Goal: Check status: Check status

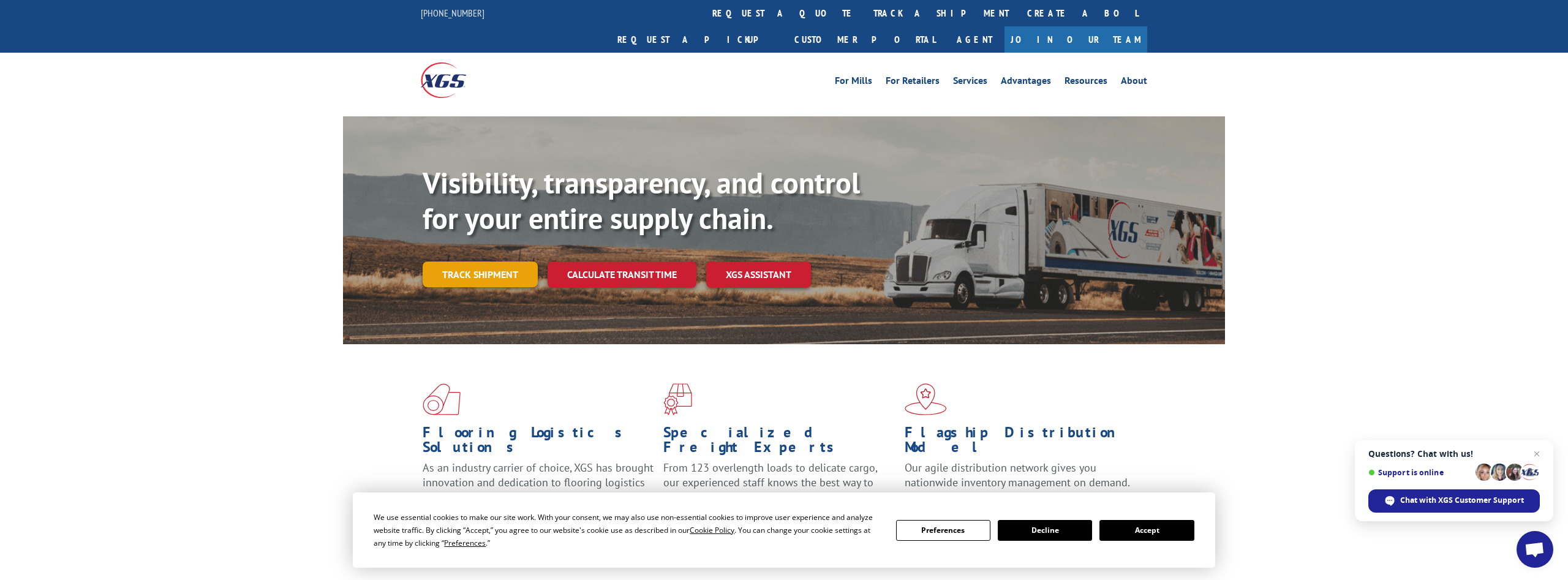
click at [508, 261] on link "Track shipment" at bounding box center [480, 273] width 115 height 26
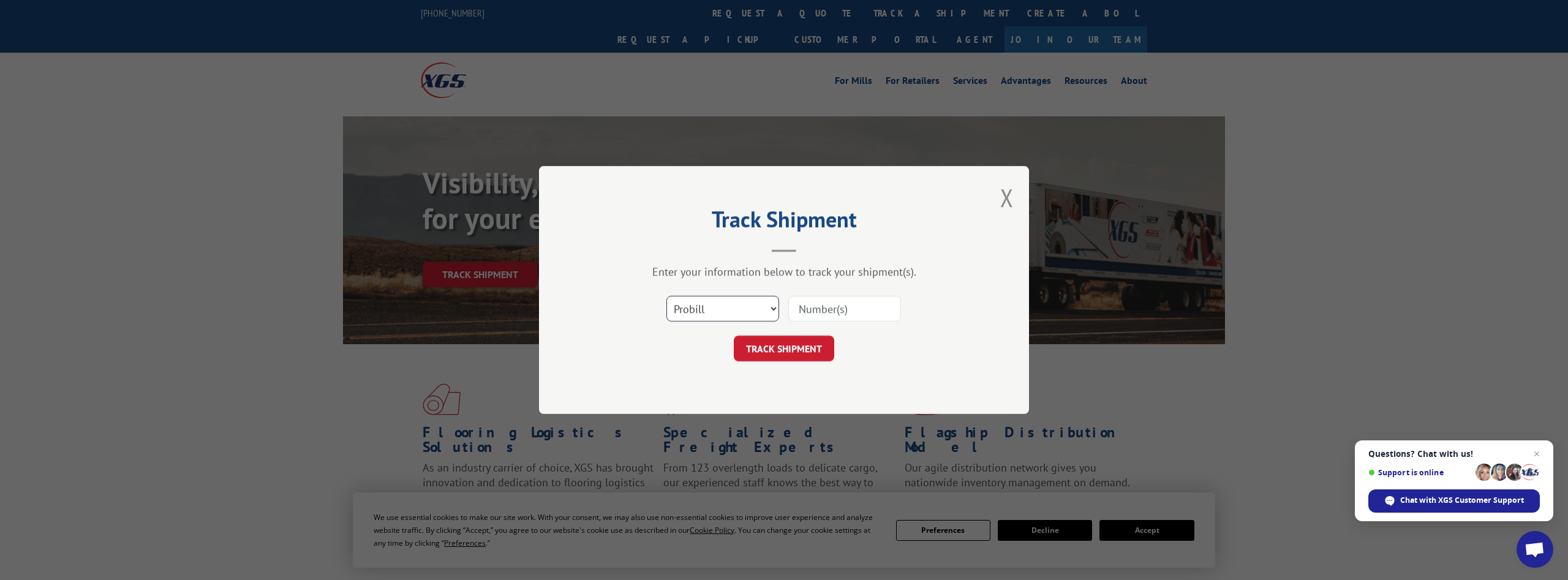
click at [667, 296] on select "Select category... Probill BOL PO" at bounding box center [723, 308] width 113 height 26
select select "bol"
click option "BOL" at bounding box center [0, 0] width 0 height 0
click at [829, 306] on input at bounding box center [845, 308] width 113 height 26
paste input "5529660"
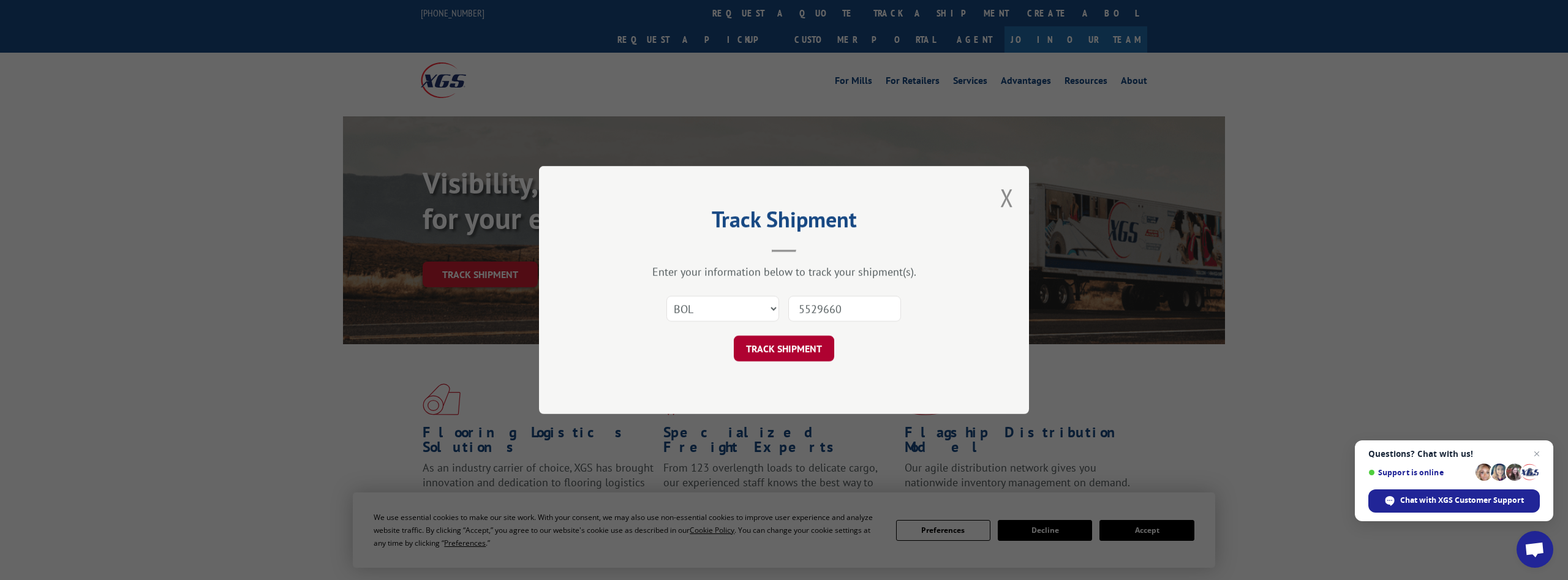
type input "5529660"
click at [799, 344] on button "TRACK SHIPMENT" at bounding box center [784, 348] width 100 height 26
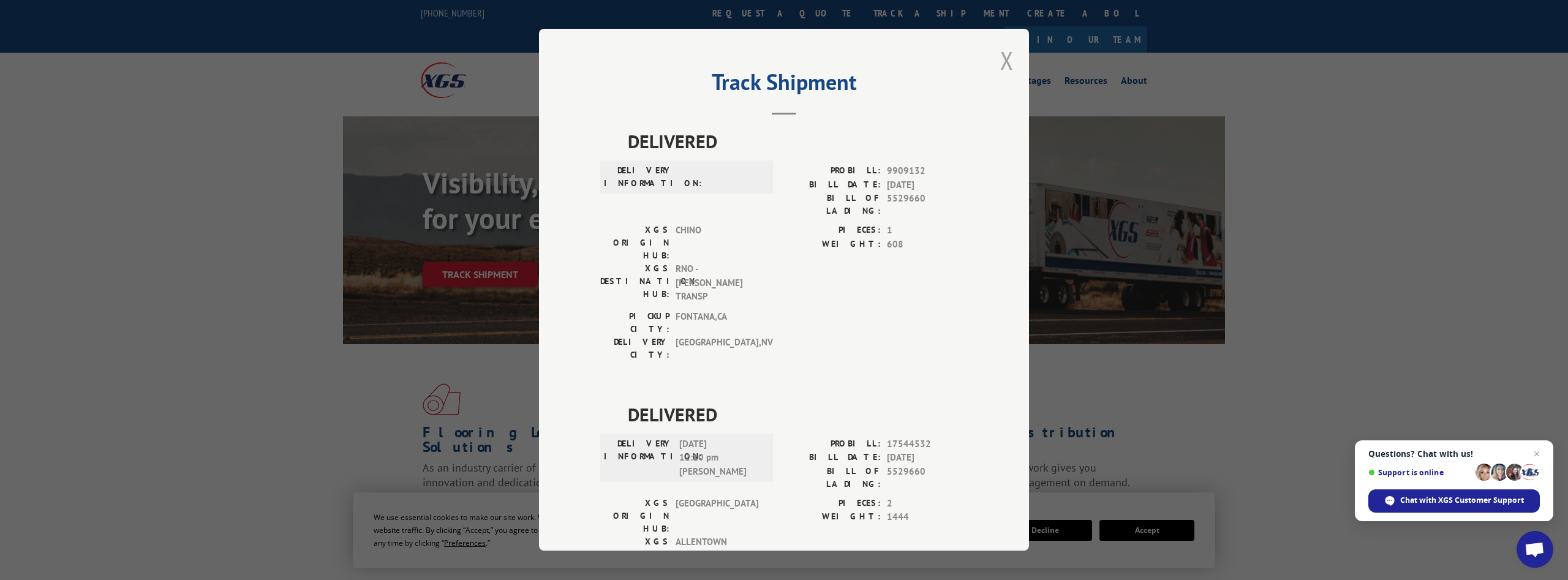
click at [1008, 65] on button "Close modal" at bounding box center [1007, 60] width 13 height 32
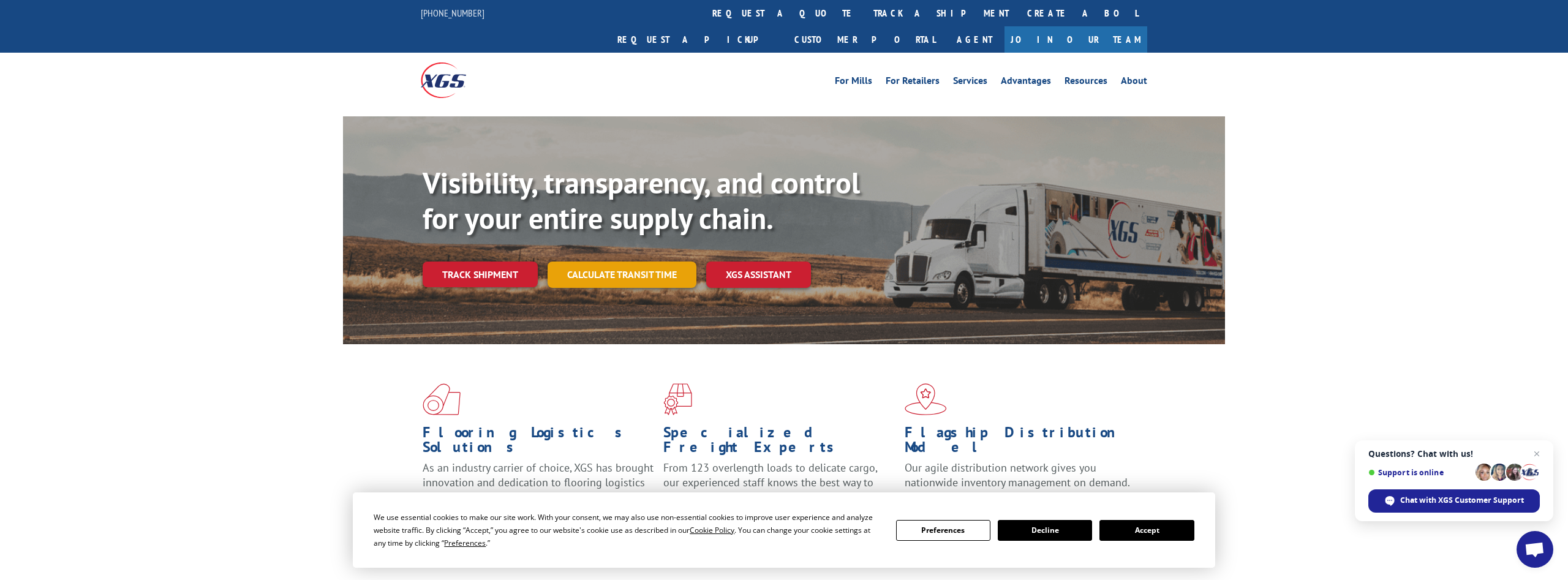
click at [651, 261] on link "Calculate transit time" at bounding box center [621, 274] width 148 height 27
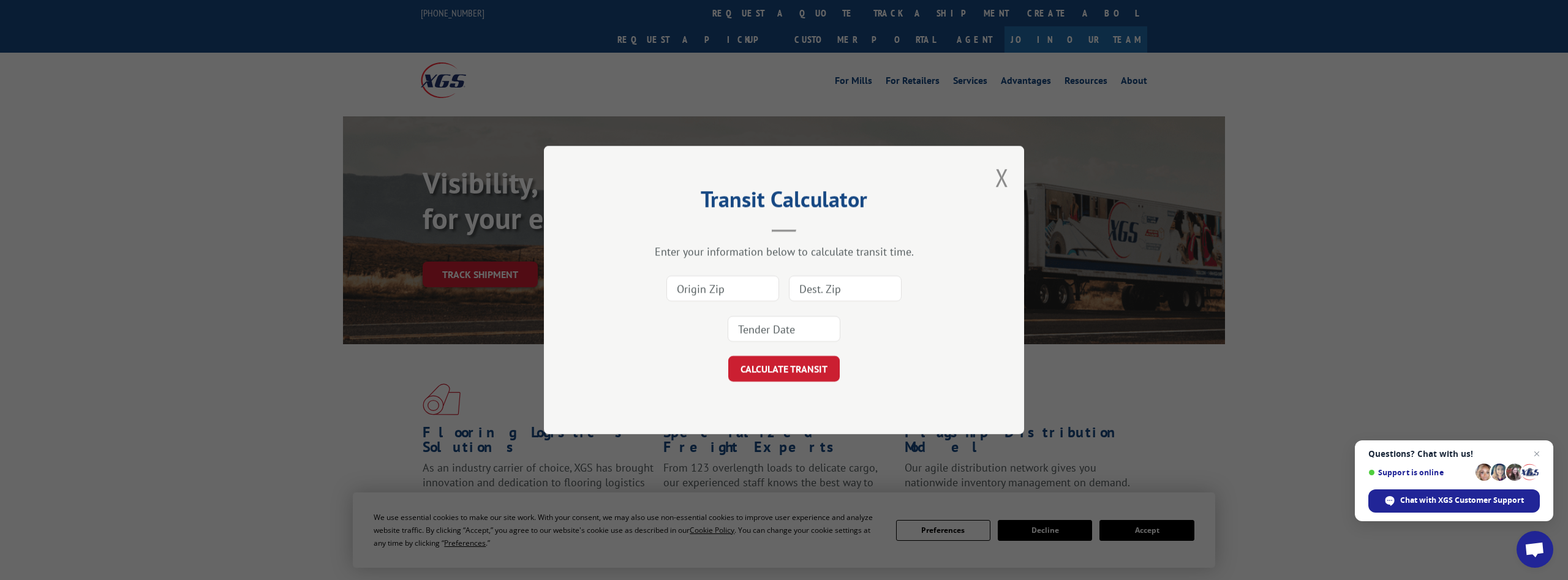
click at [483, 269] on div "Transit Calculator Enter your information below to calculate transit time. CALC…" at bounding box center [784, 290] width 1568 height 580
click at [1000, 178] on button "Close modal" at bounding box center [1002, 176] width 13 height 32
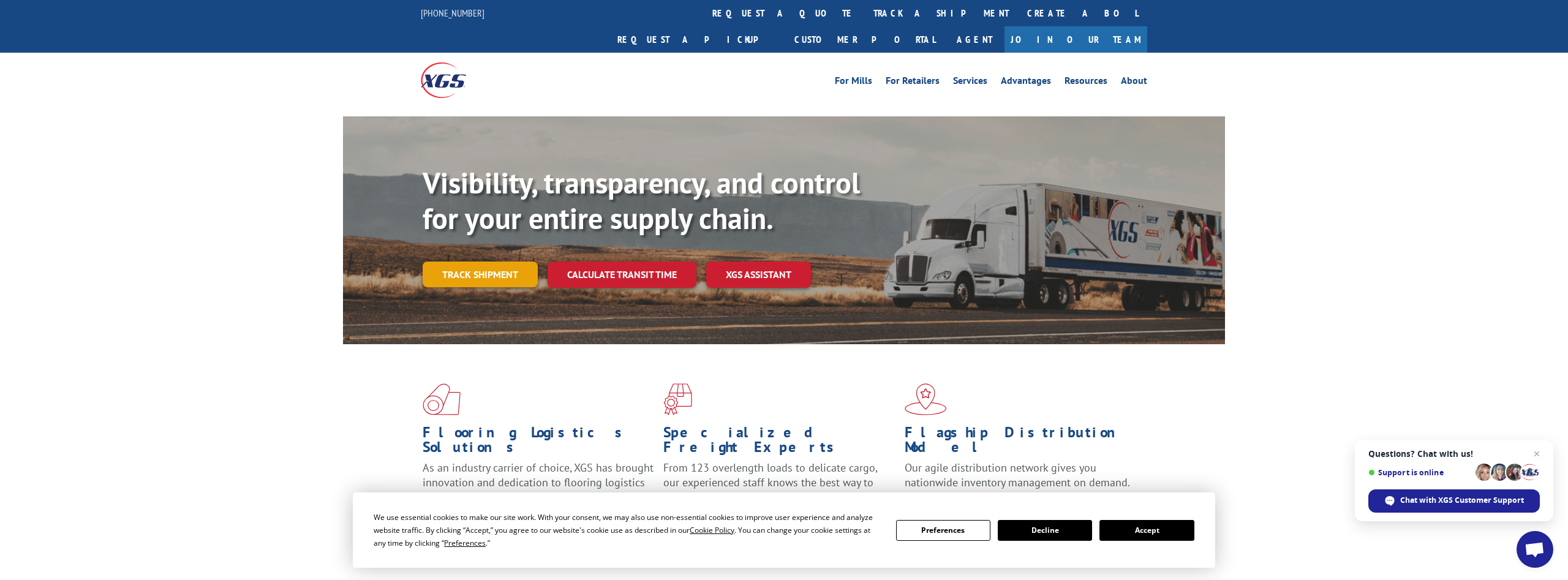
click at [468, 261] on link "Track shipment" at bounding box center [480, 273] width 115 height 26
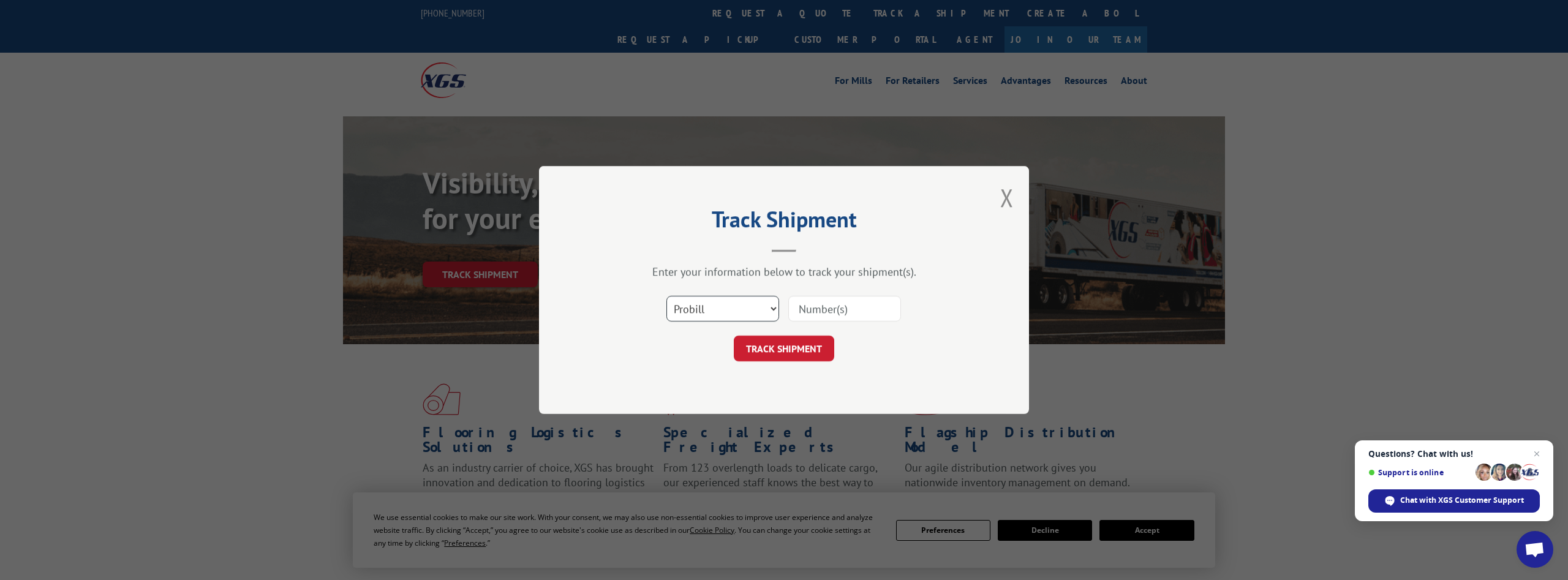
click at [667, 296] on select "Select category... Probill BOL PO" at bounding box center [723, 308] width 113 height 26
select select "bol"
click option "BOL" at bounding box center [0, 0] width 0 height 0
click at [823, 304] on input at bounding box center [845, 308] width 113 height 26
paste input "5532788"
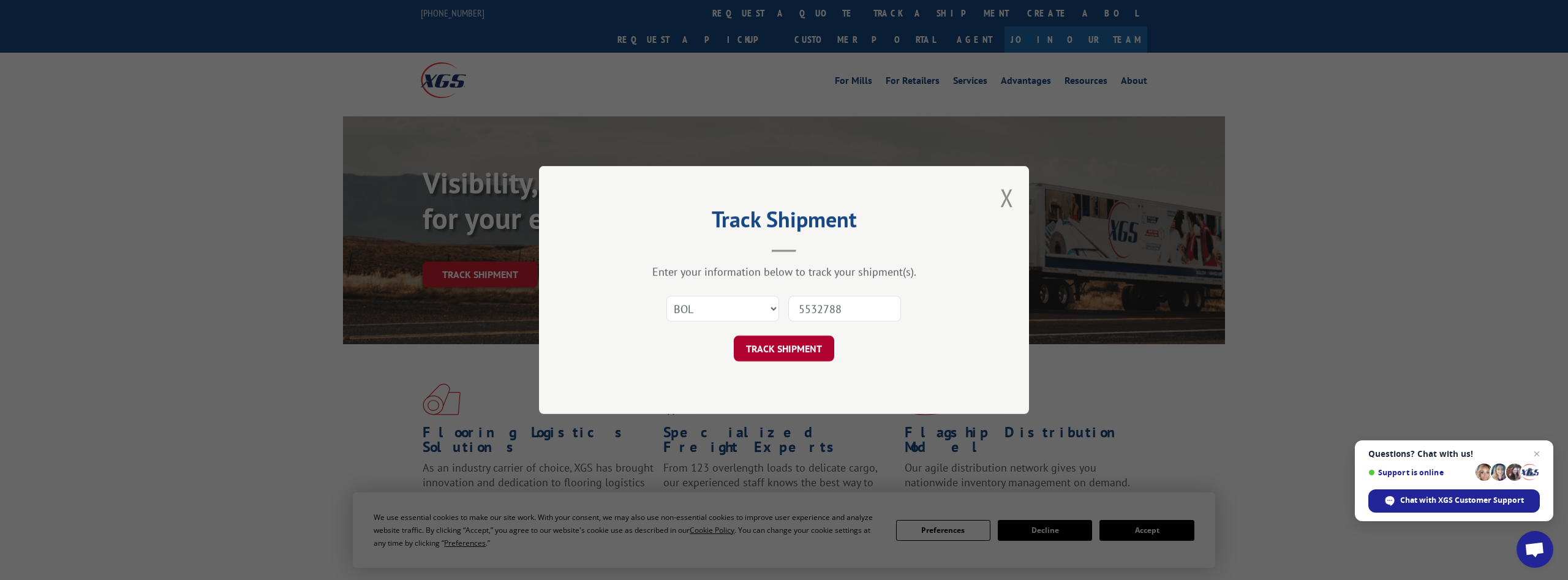
type input "5532788"
click at [802, 338] on button "TRACK SHIPMENT" at bounding box center [784, 348] width 100 height 26
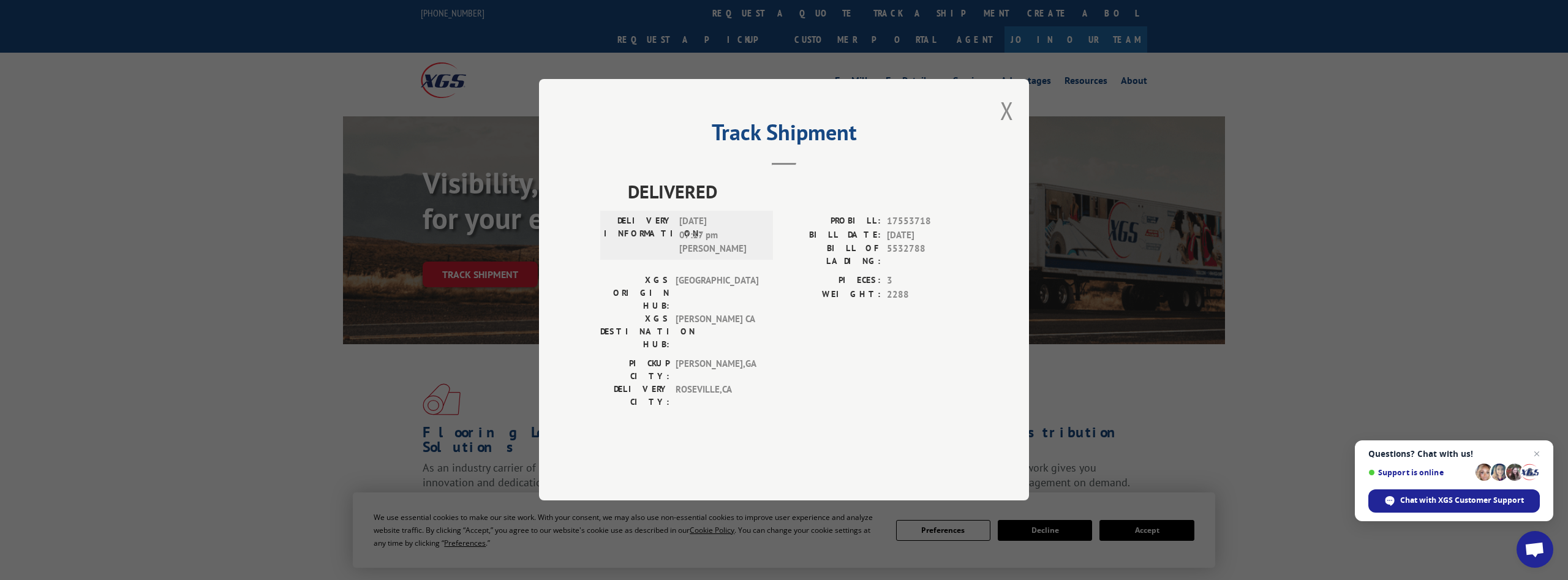
click at [997, 142] on div "Track Shipment DELIVERED DELIVERY INFORMATION: [DATE] 07:17 pm [PERSON_NAME]: 1…" at bounding box center [784, 289] width 490 height 421
click at [1008, 127] on button "Close modal" at bounding box center [1007, 110] width 13 height 32
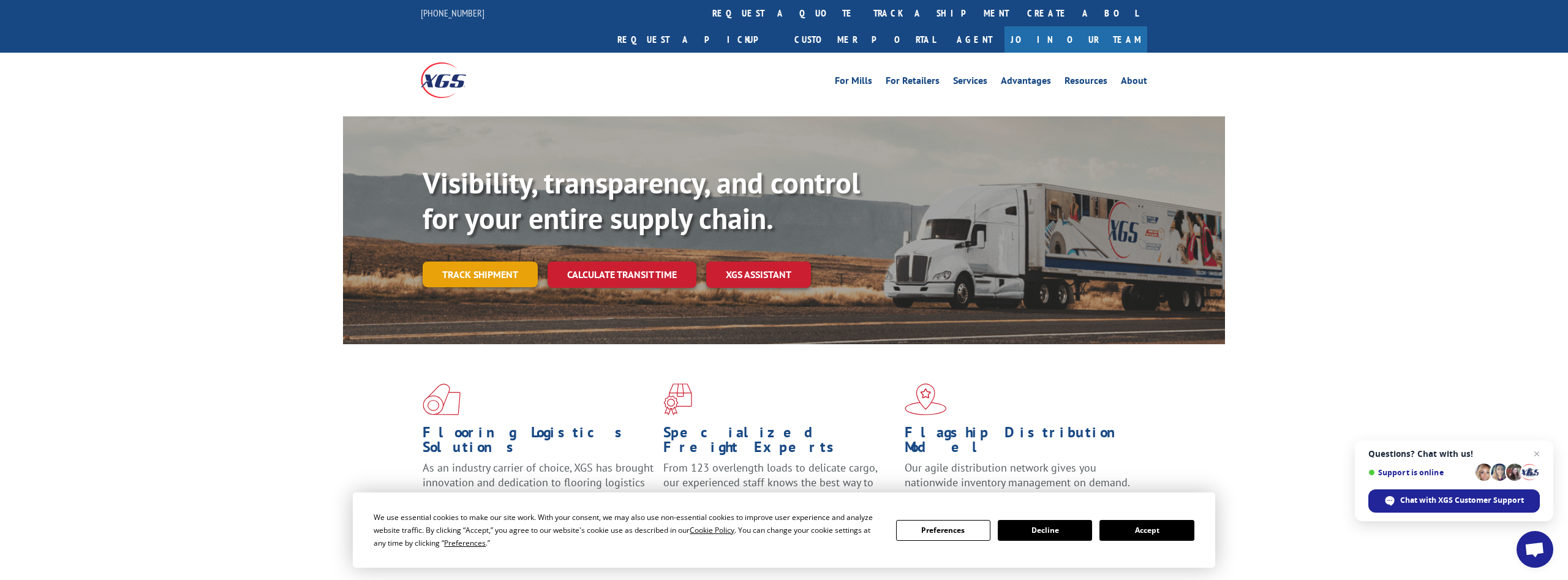
click at [505, 261] on link "Track shipment" at bounding box center [480, 273] width 115 height 26
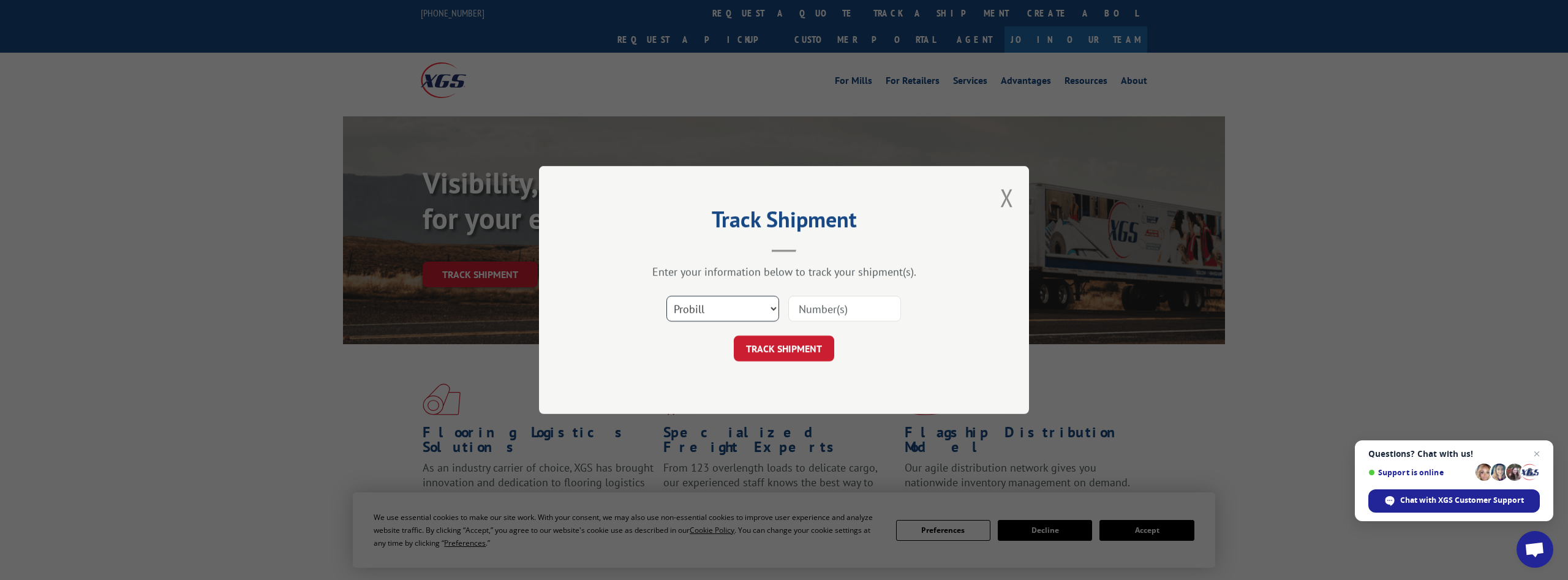
click at [667, 296] on select "Select category... Probill BOL PO" at bounding box center [723, 308] width 113 height 26
select select "bol"
click option "BOL" at bounding box center [0, 0] width 0 height 0
click at [811, 314] on input at bounding box center [845, 308] width 113 height 26
paste input "5533919"
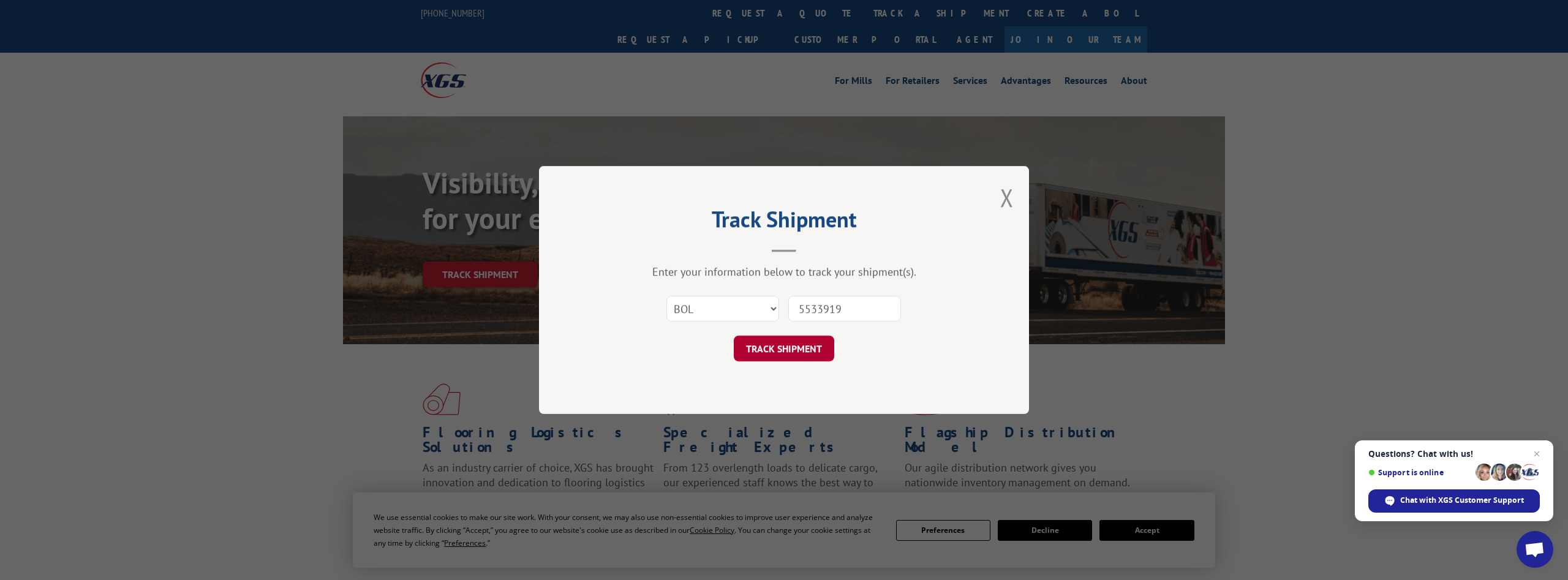
type input "5533919"
click at [794, 348] on button "TRACK SHIPMENT" at bounding box center [784, 348] width 100 height 26
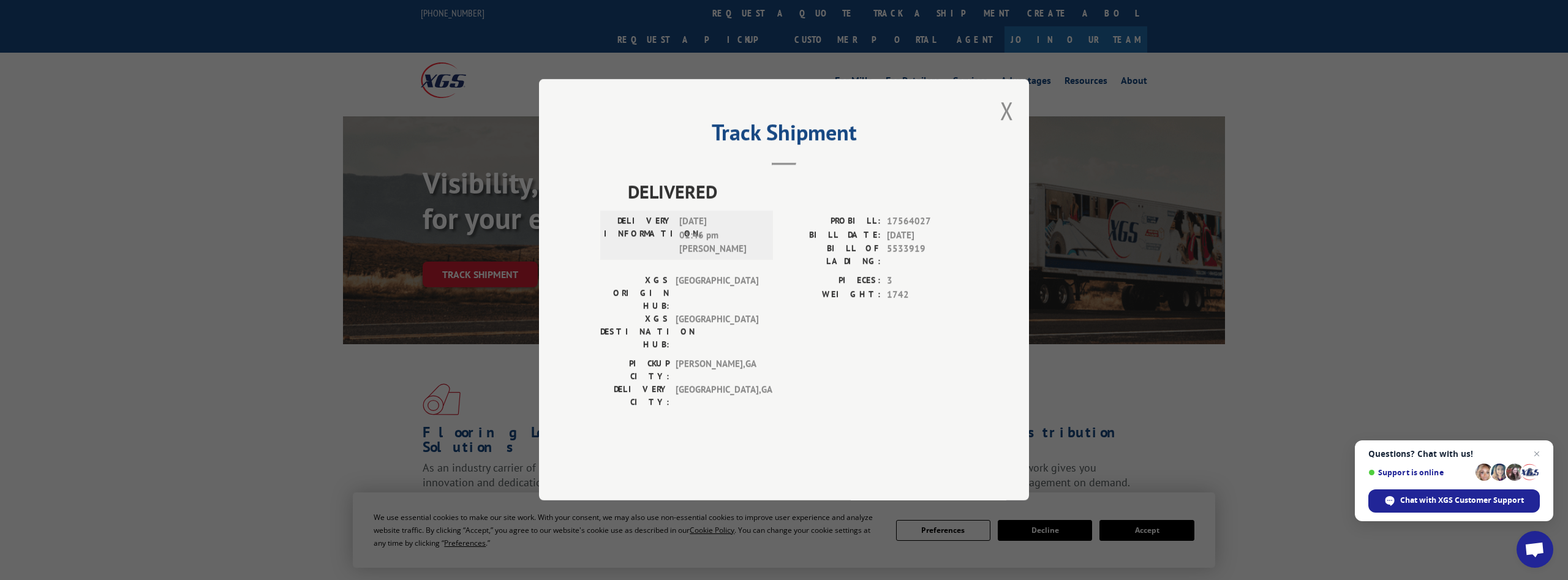
click at [998, 142] on div "Track Shipment DELIVERED DELIVERY INFORMATION: [DATE] 01:46 pm [PERSON_NAME] PR…" at bounding box center [784, 289] width 490 height 421
click at [1010, 127] on button "Close modal" at bounding box center [1007, 110] width 13 height 32
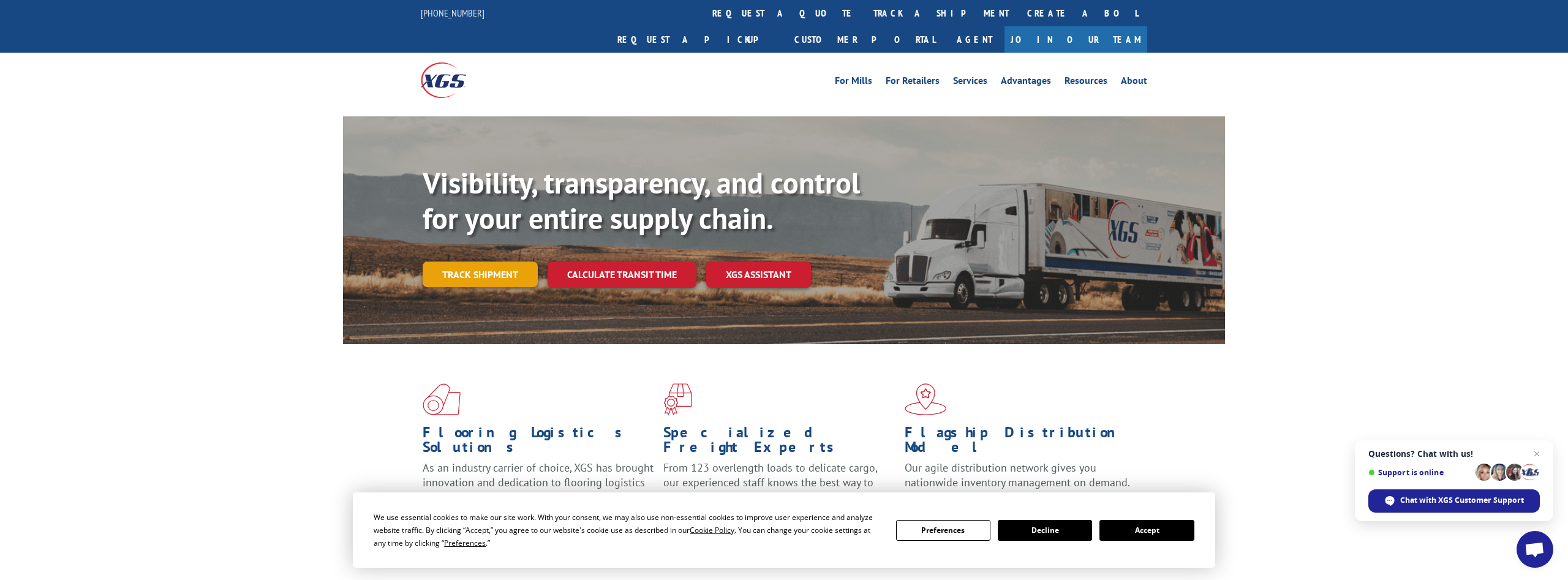
click at [471, 261] on link "Track shipment" at bounding box center [480, 273] width 115 height 26
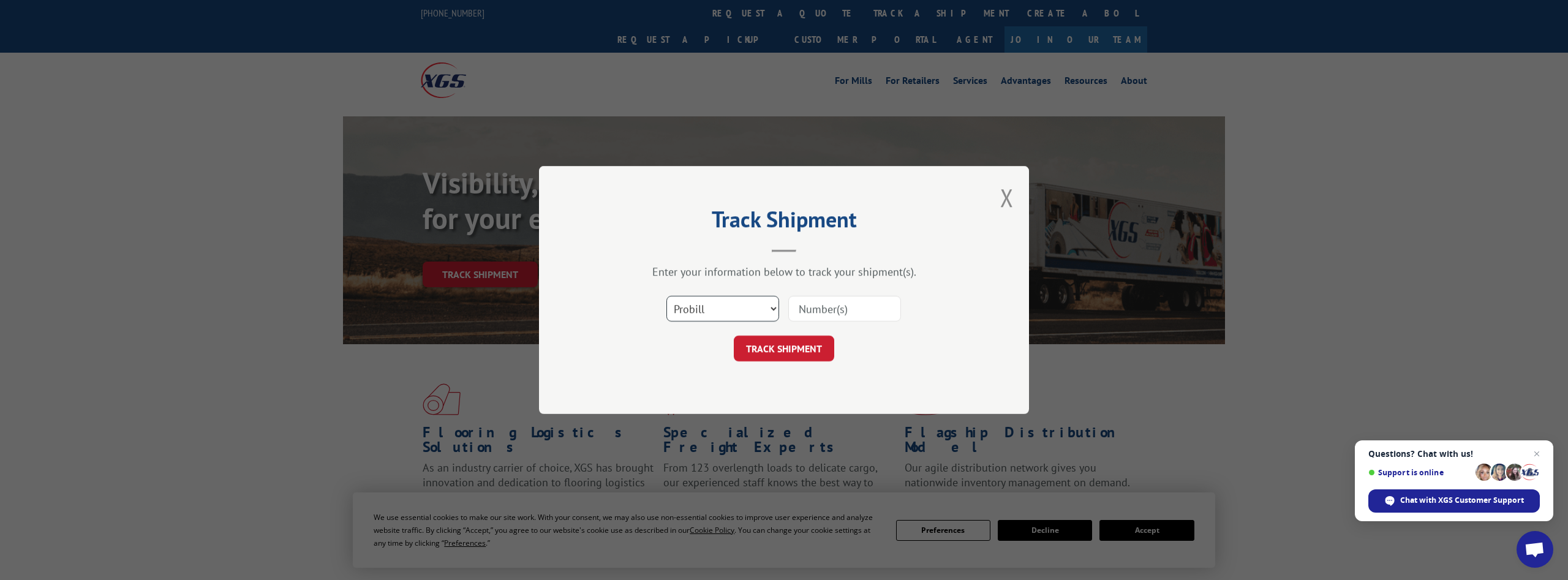
click at [667, 296] on select "Select category... Probill BOL PO" at bounding box center [723, 308] width 113 height 26
select select "bol"
click option "BOL" at bounding box center [0, 0] width 0 height 0
click at [811, 301] on input at bounding box center [845, 308] width 113 height 26
paste input "5534177"
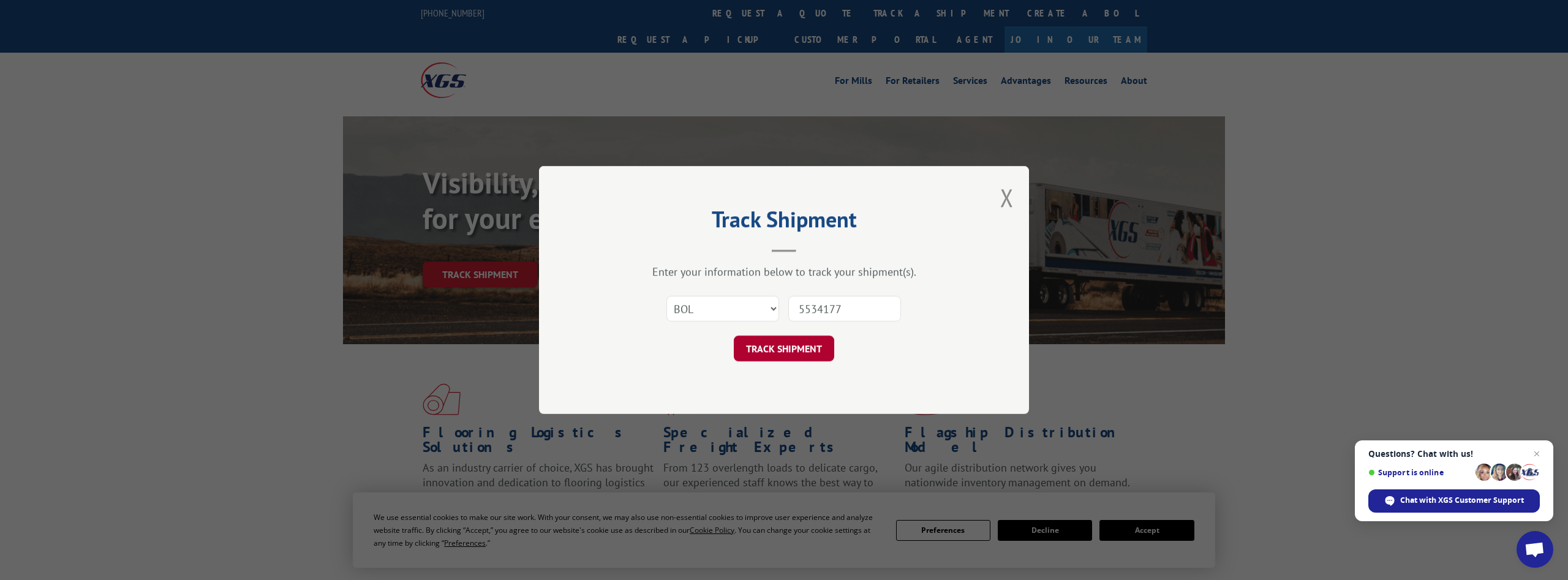
type input "5534177"
click at [786, 348] on button "TRACK SHIPMENT" at bounding box center [784, 348] width 100 height 26
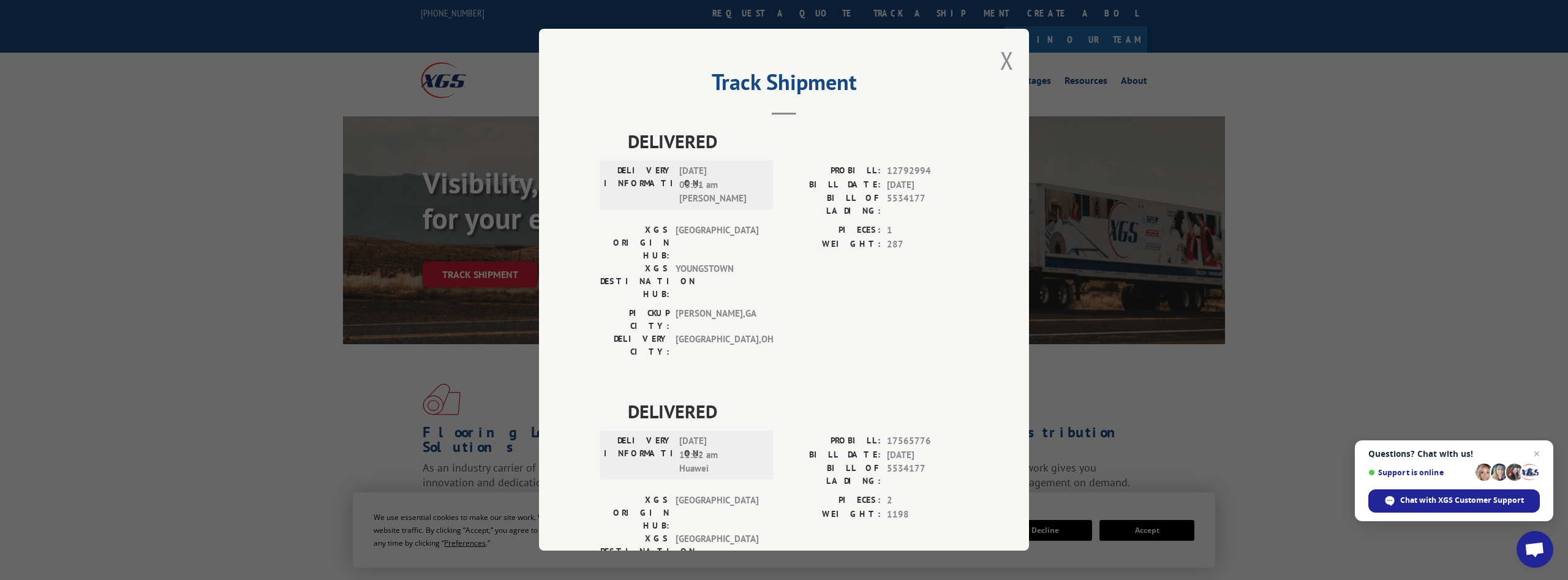
drag, startPoint x: 1010, startPoint y: 65, endPoint x: 894, endPoint y: 111, distance: 124.8
click at [1008, 65] on button "Close modal" at bounding box center [1007, 60] width 13 height 32
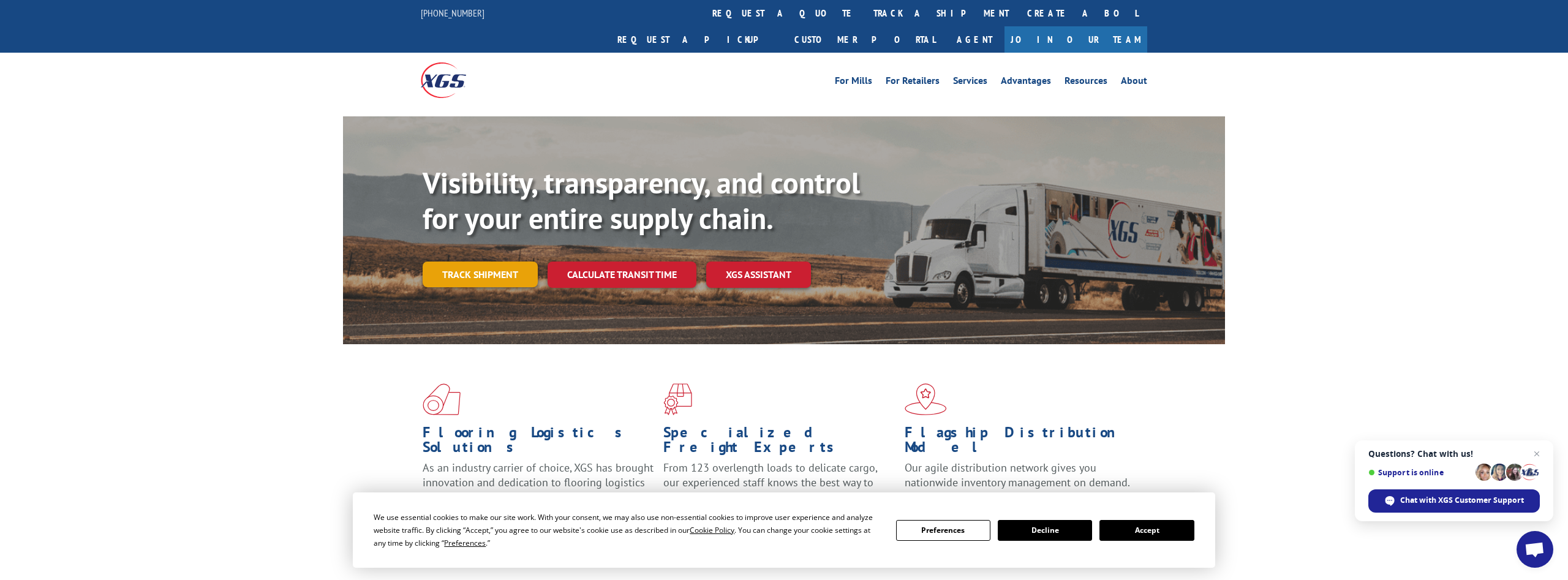
click at [488, 261] on link "Track shipment" at bounding box center [480, 273] width 115 height 26
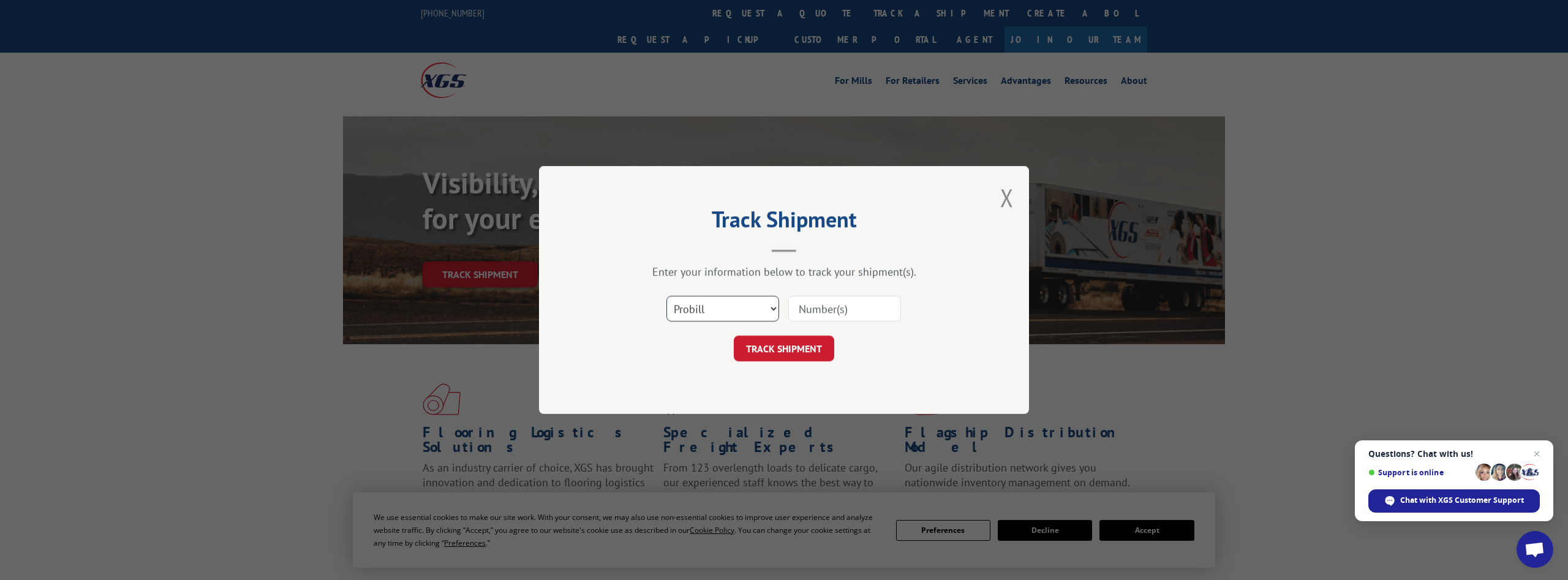
click at [667, 296] on select "Select category... Probill BOL PO" at bounding box center [723, 308] width 113 height 26
click option "PO" at bounding box center [0, 0] width 0 height 0
click at [667, 296] on select "Select category... Probill BOL PO" at bounding box center [723, 308] width 113 height 26
select select "bol"
click option "BOL" at bounding box center [0, 0] width 0 height 0
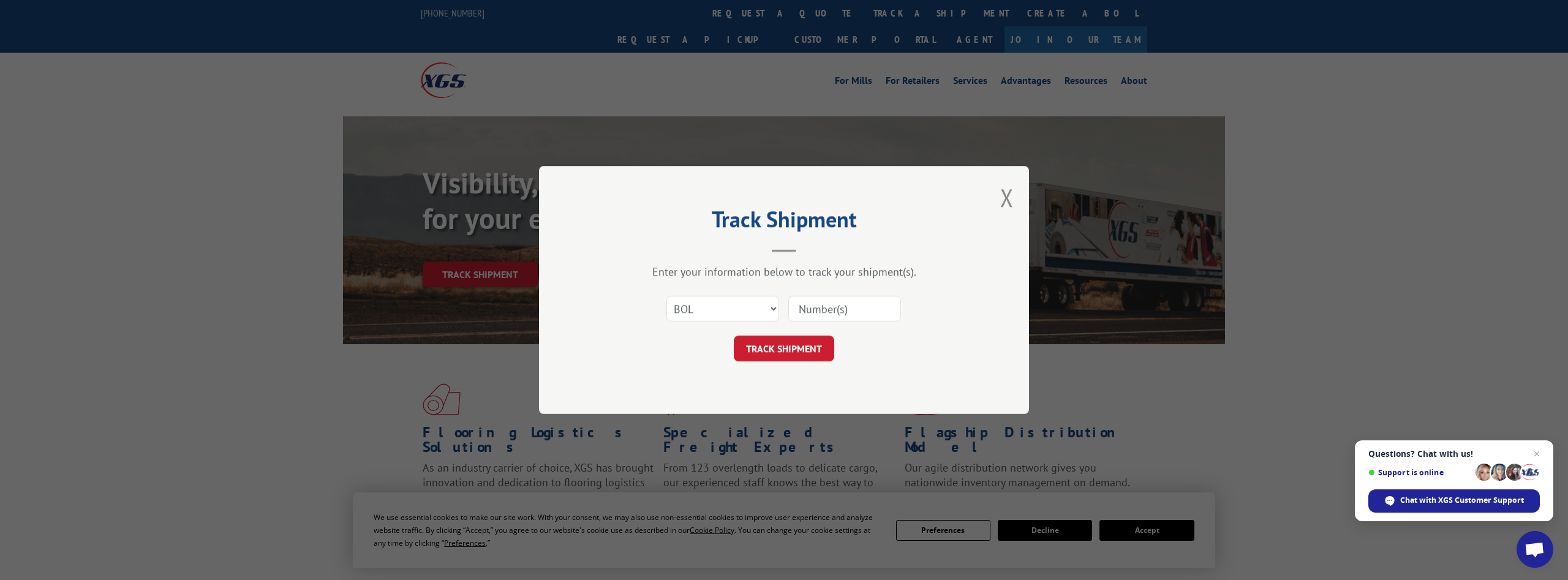
click at [812, 316] on input at bounding box center [845, 308] width 113 height 26
paste input "5536816"
type input "5536816"
click at [782, 348] on button "TRACK SHIPMENT" at bounding box center [784, 348] width 100 height 26
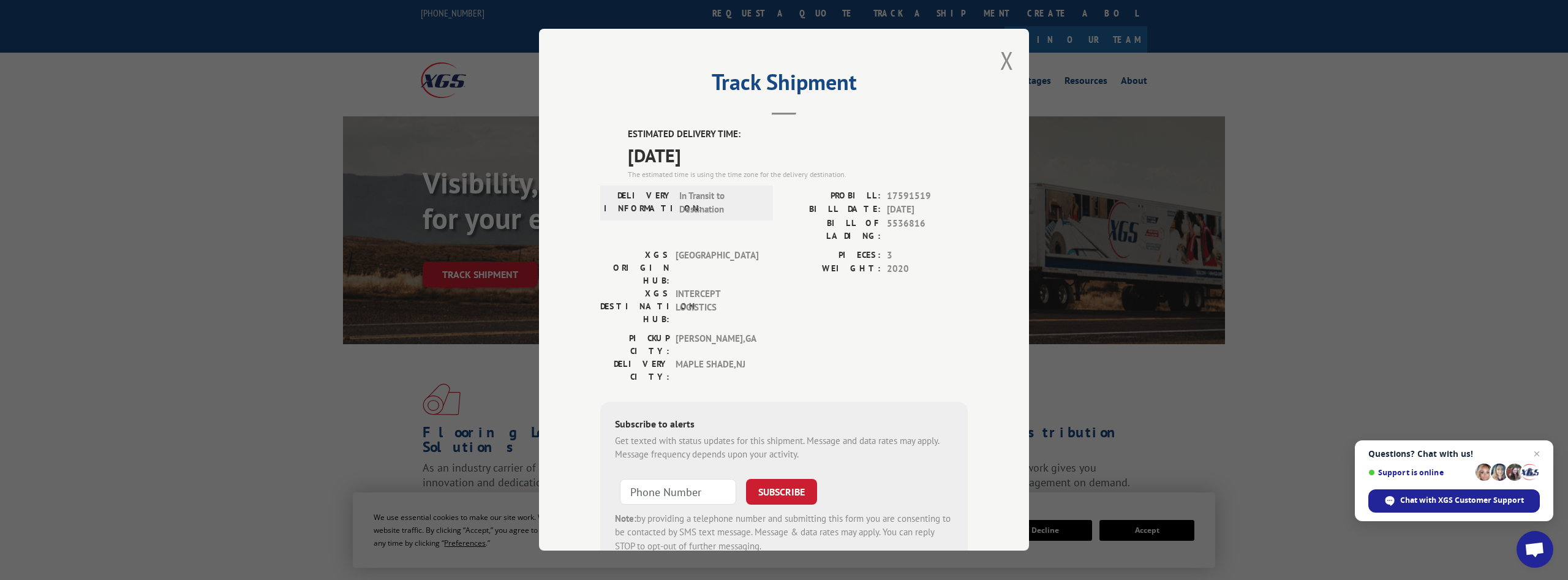
click at [997, 69] on div "Track Shipment ESTIMATED DELIVERY TIME: [DATE] The estimated time is using the …" at bounding box center [784, 289] width 490 height 521
click at [1003, 60] on button "Close modal" at bounding box center [1007, 60] width 13 height 32
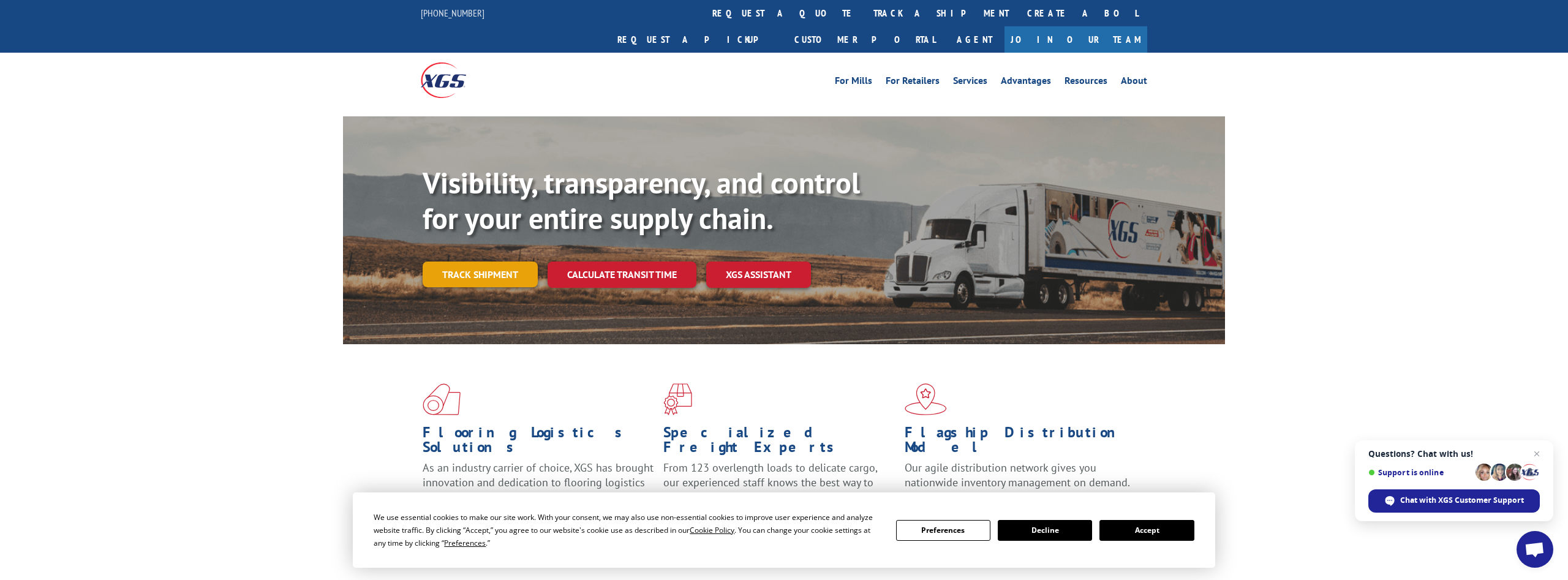
click at [502, 261] on link "Track shipment" at bounding box center [480, 273] width 115 height 26
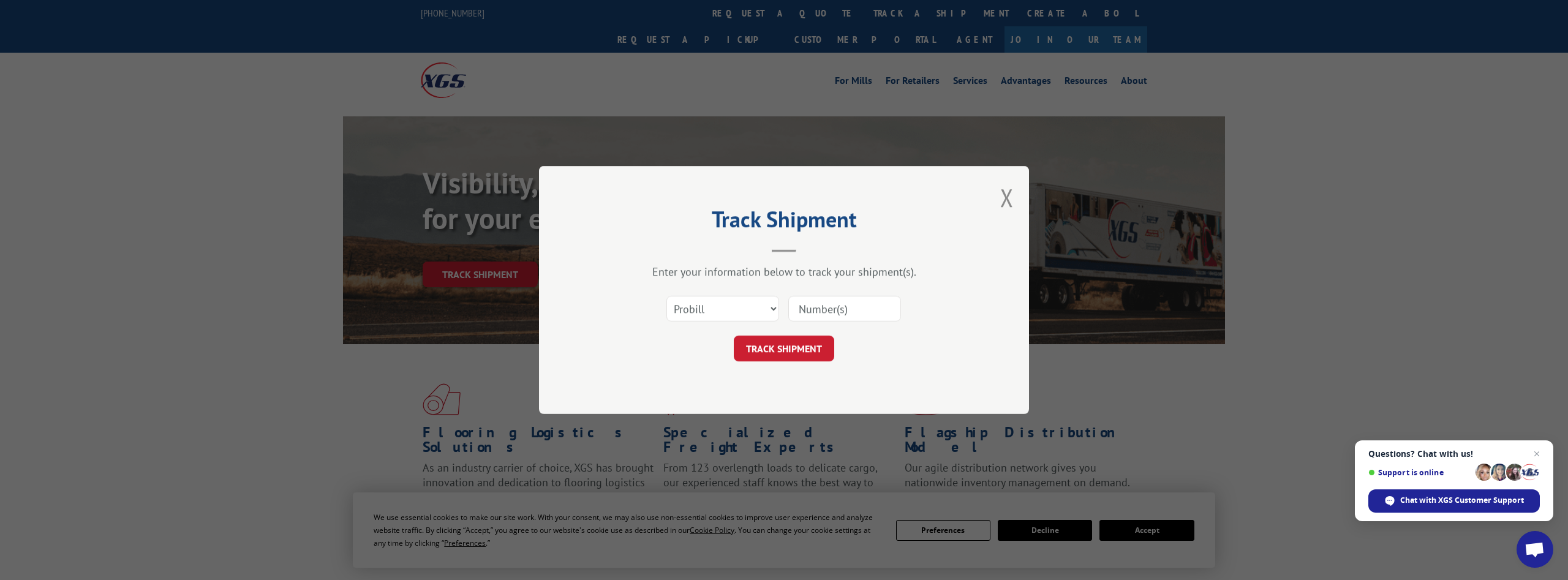
click at [755, 331] on form "Select category... Probill BOL PO TRACK SHIPMENT" at bounding box center [784, 325] width 367 height 73
click at [667, 296] on select "Select category... Probill BOL PO" at bounding box center [723, 308] width 113 height 26
select select "bol"
click option "BOL" at bounding box center [0, 0] width 0 height 0
click at [795, 306] on input at bounding box center [845, 308] width 113 height 26
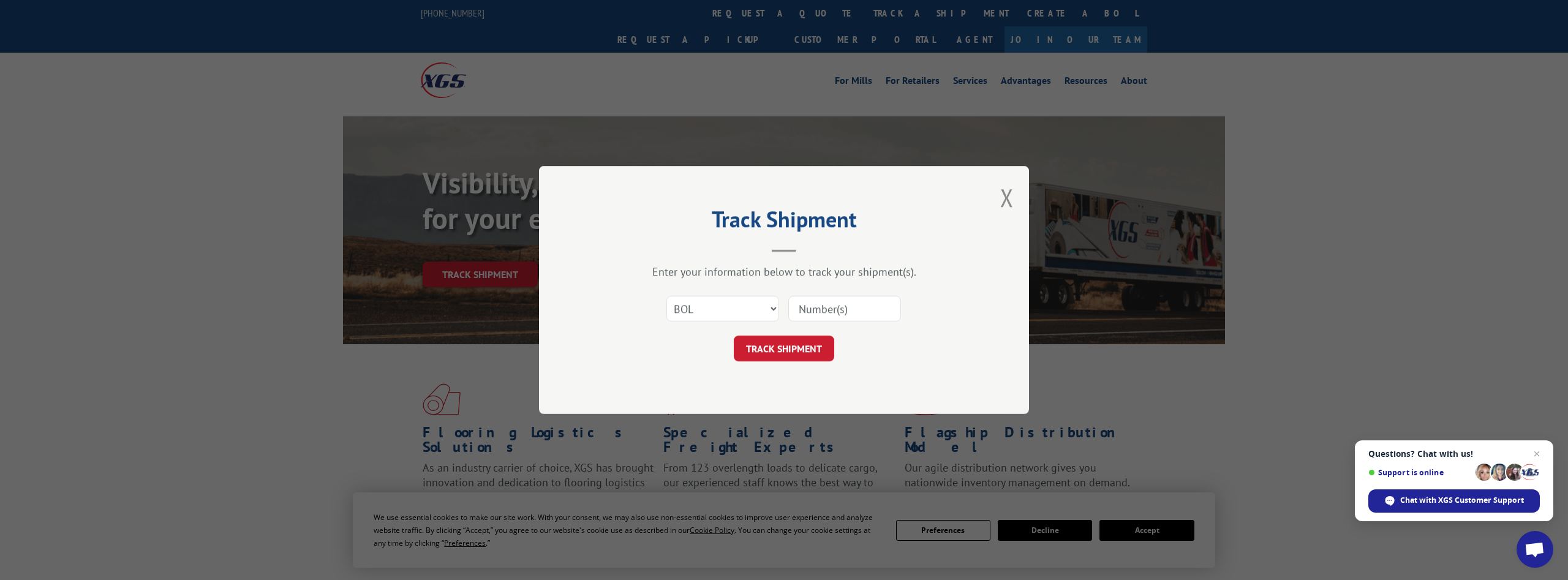
paste input "5537293"
type input "5537293"
click at [783, 346] on button "TRACK SHIPMENT" at bounding box center [784, 348] width 100 height 26
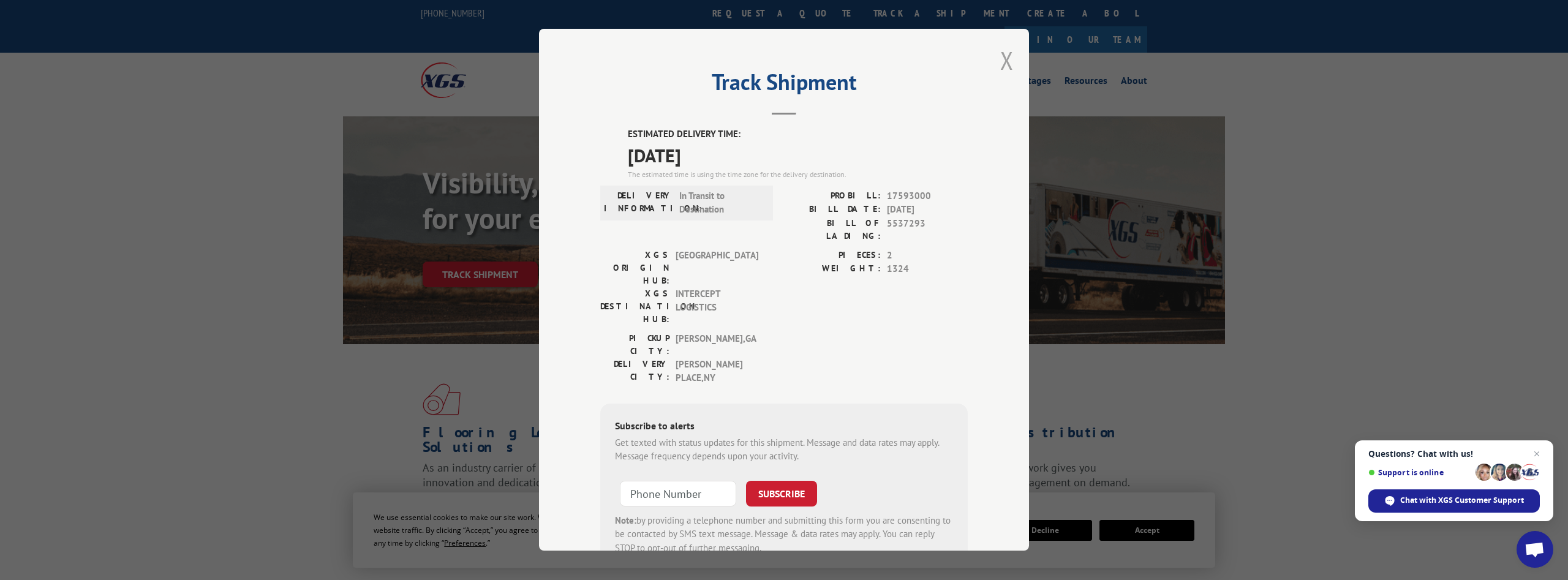
click at [1002, 62] on button "Close modal" at bounding box center [1007, 60] width 13 height 32
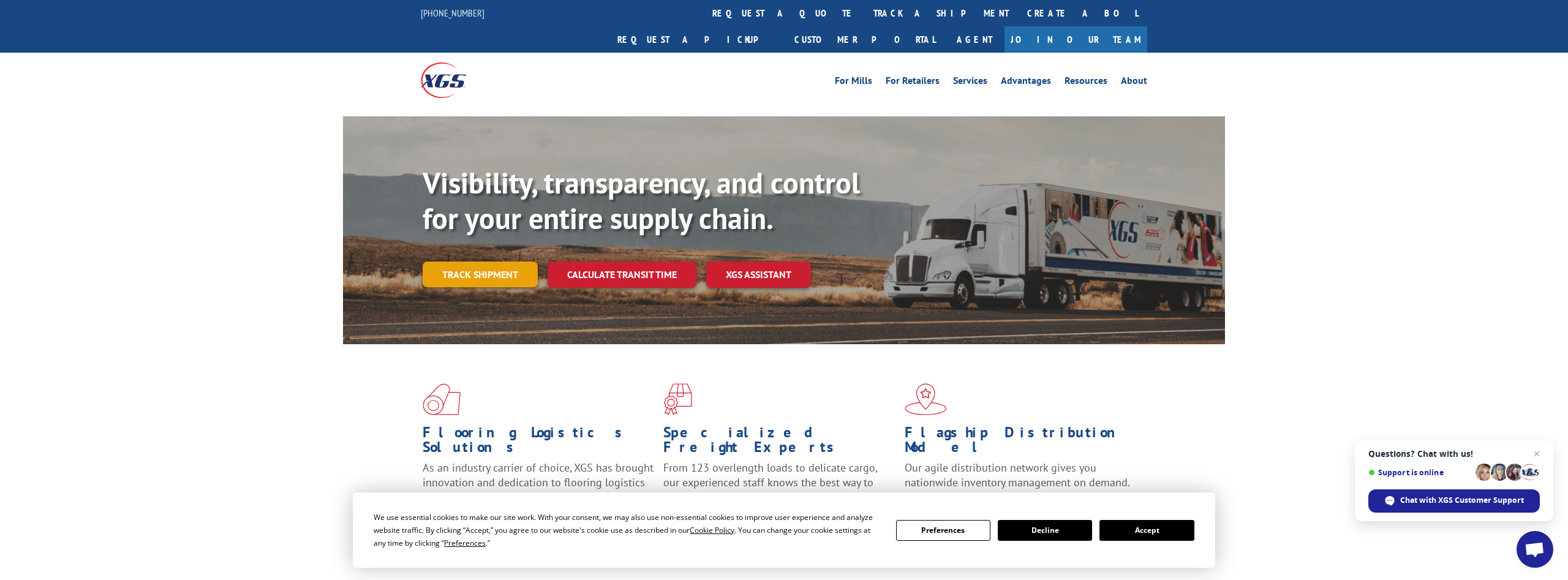
click at [485, 261] on link "Track shipment" at bounding box center [480, 273] width 115 height 26
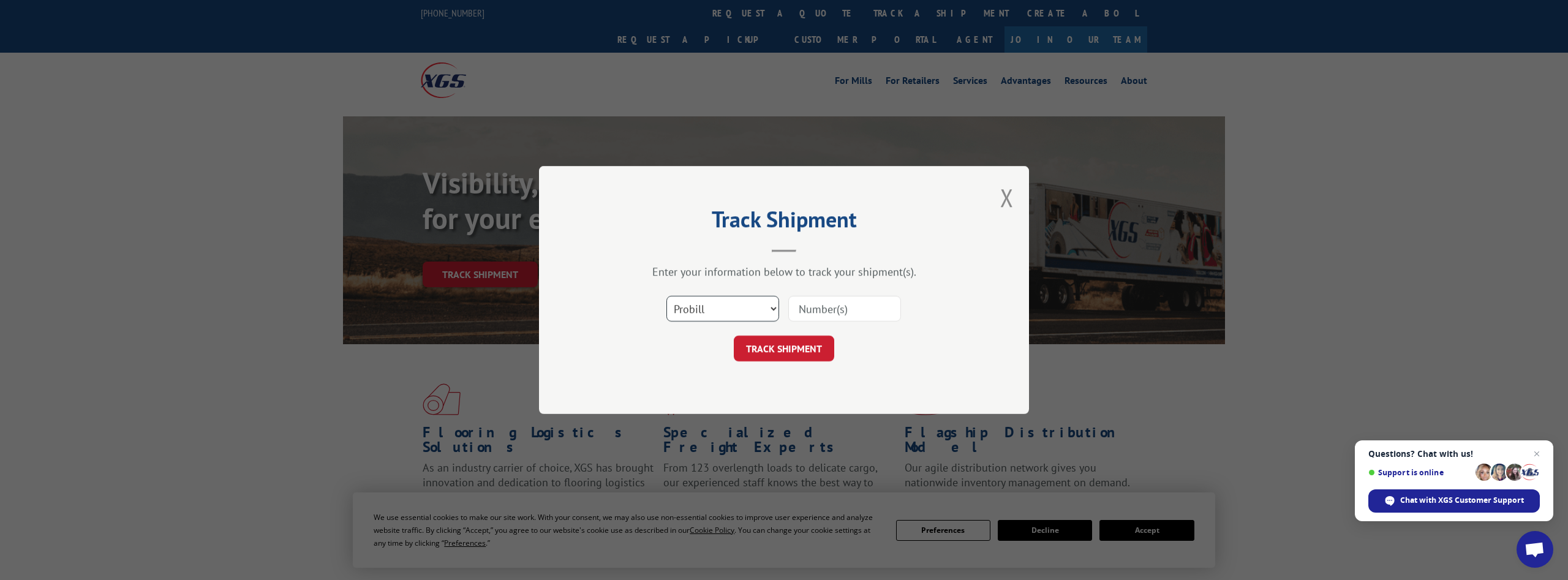
click at [667, 296] on select "Select category... Probill BOL PO" at bounding box center [723, 308] width 113 height 26
select select "bol"
click option "BOL" at bounding box center [0, 0] width 0 height 0
click at [836, 303] on input at bounding box center [845, 308] width 113 height 26
paste input "5537294"
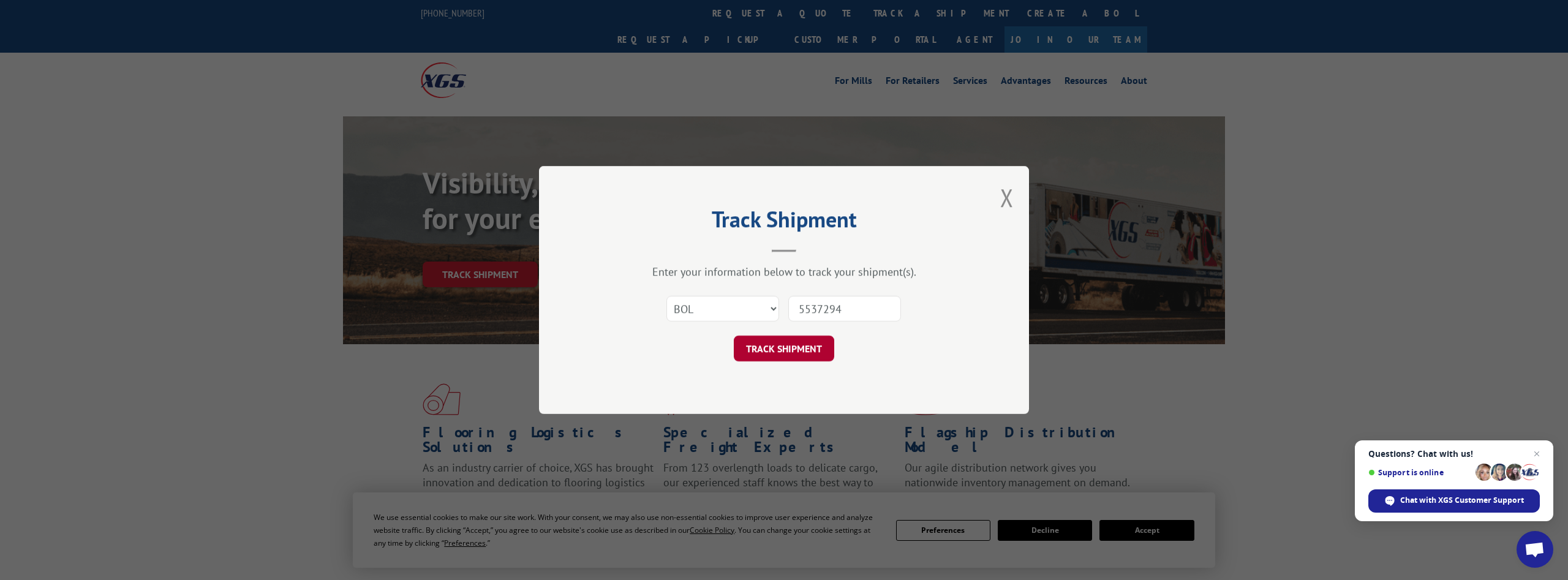
type input "5537294"
click at [802, 341] on button "TRACK SHIPMENT" at bounding box center [784, 348] width 100 height 26
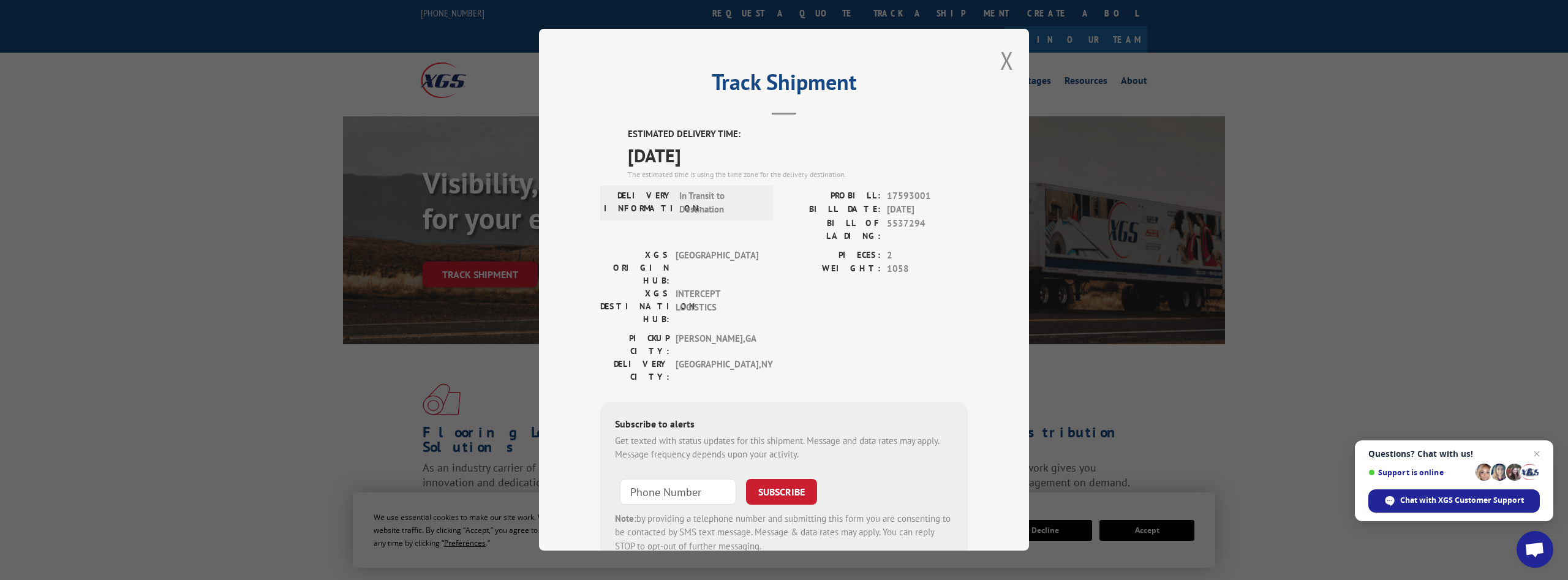
click at [1009, 64] on button "Close modal" at bounding box center [1007, 60] width 13 height 32
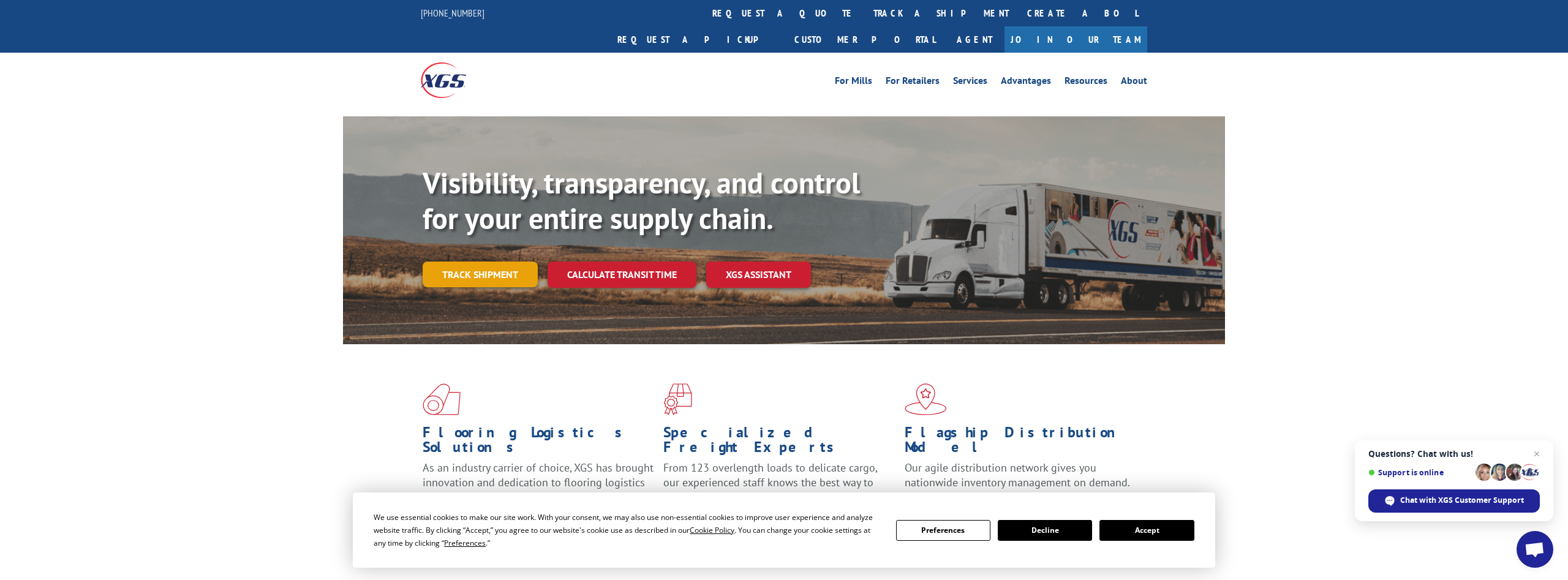
click at [514, 261] on link "Track shipment" at bounding box center [480, 273] width 115 height 26
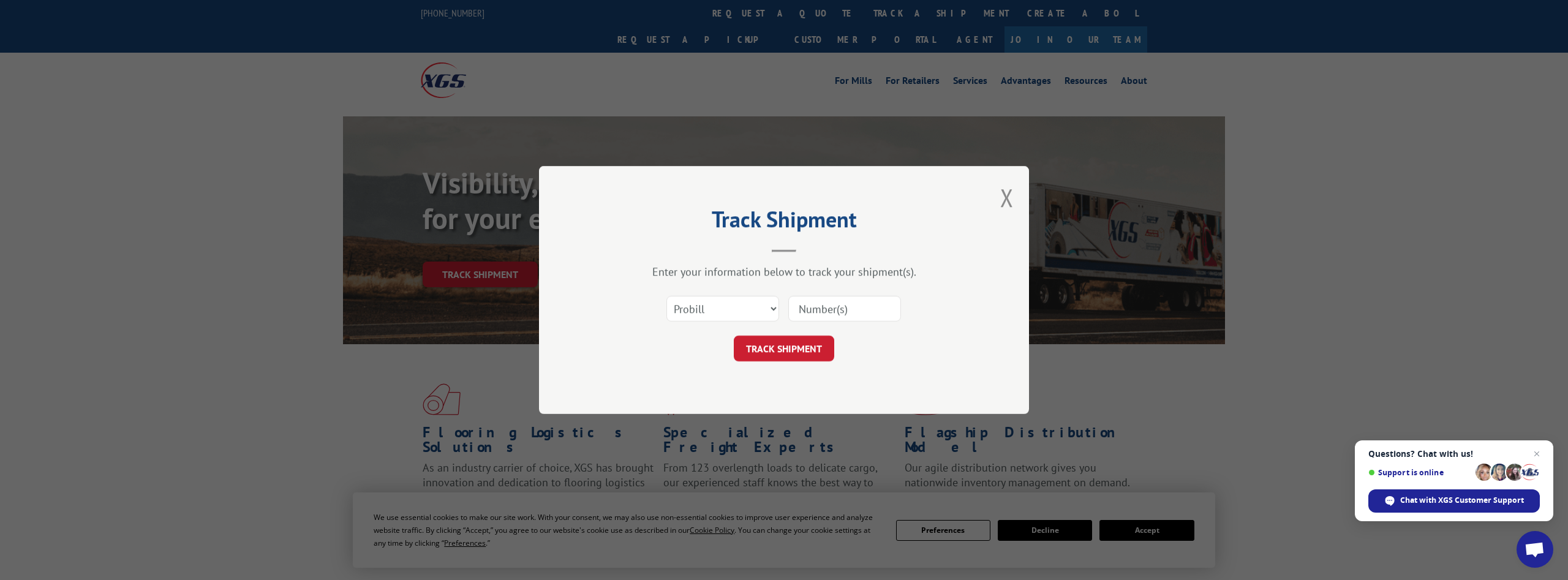
click at [742, 289] on div "Select category... Probill BOL PO" at bounding box center [784, 308] width 367 height 41
click at [667, 296] on select "Select category... Probill BOL PO" at bounding box center [723, 308] width 113 height 26
select select "bol"
click option "BOL" at bounding box center [0, 0] width 0 height 0
click at [838, 315] on input at bounding box center [845, 308] width 113 height 26
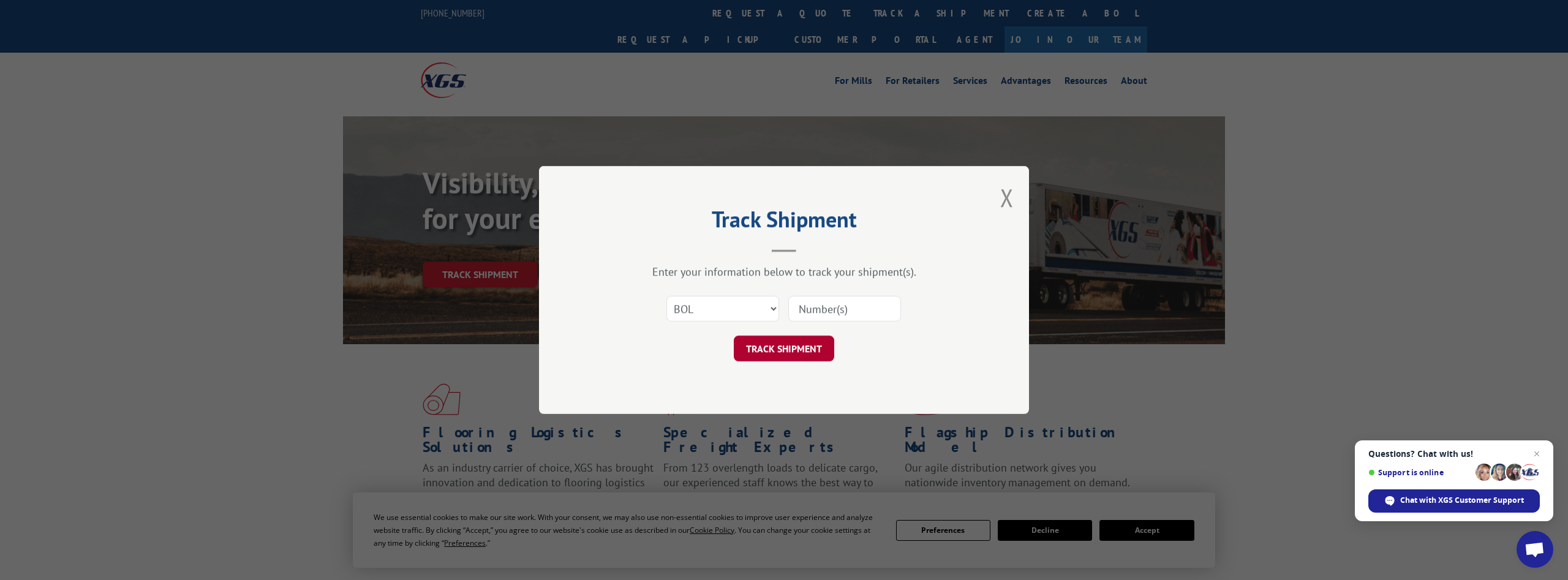
paste input "5529664"
type input "5529664"
click at [798, 342] on button "TRACK SHIPMENT" at bounding box center [784, 348] width 100 height 26
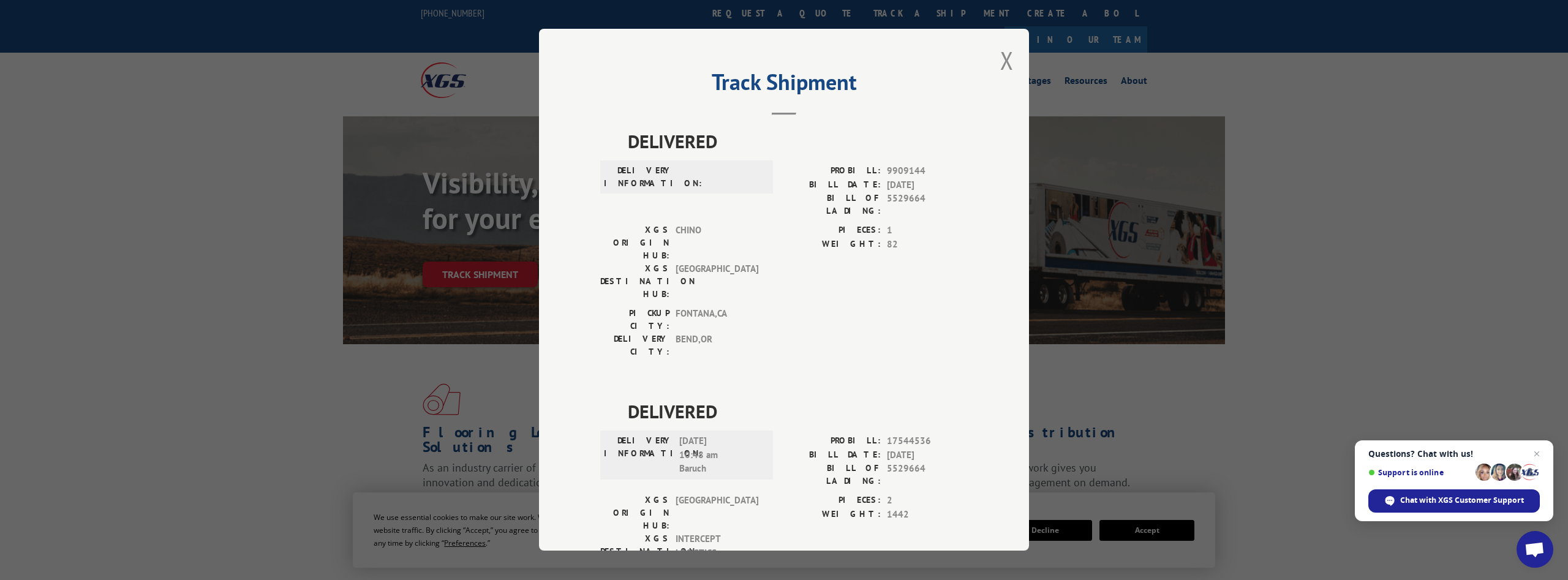
drag, startPoint x: 1007, startPoint y: 62, endPoint x: 967, endPoint y: 71, distance: 41.0
click at [1006, 62] on button "Close modal" at bounding box center [1007, 60] width 13 height 32
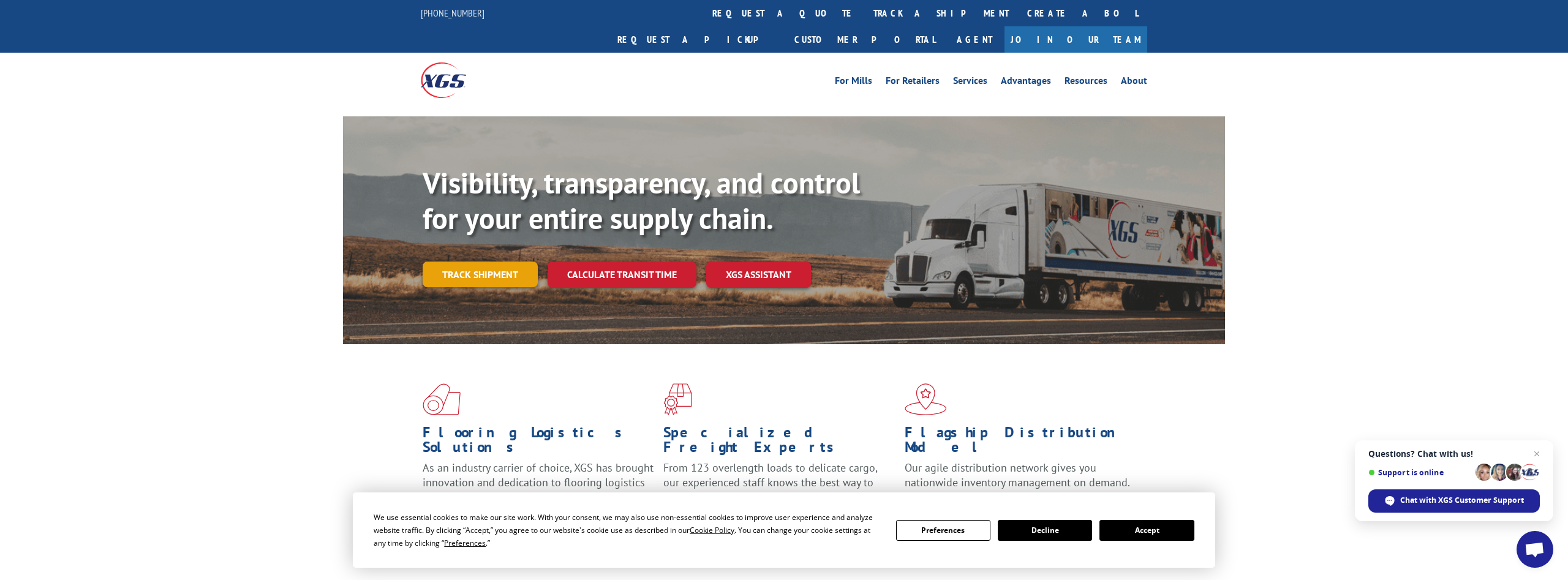
click at [497, 261] on link "Track shipment" at bounding box center [480, 273] width 115 height 26
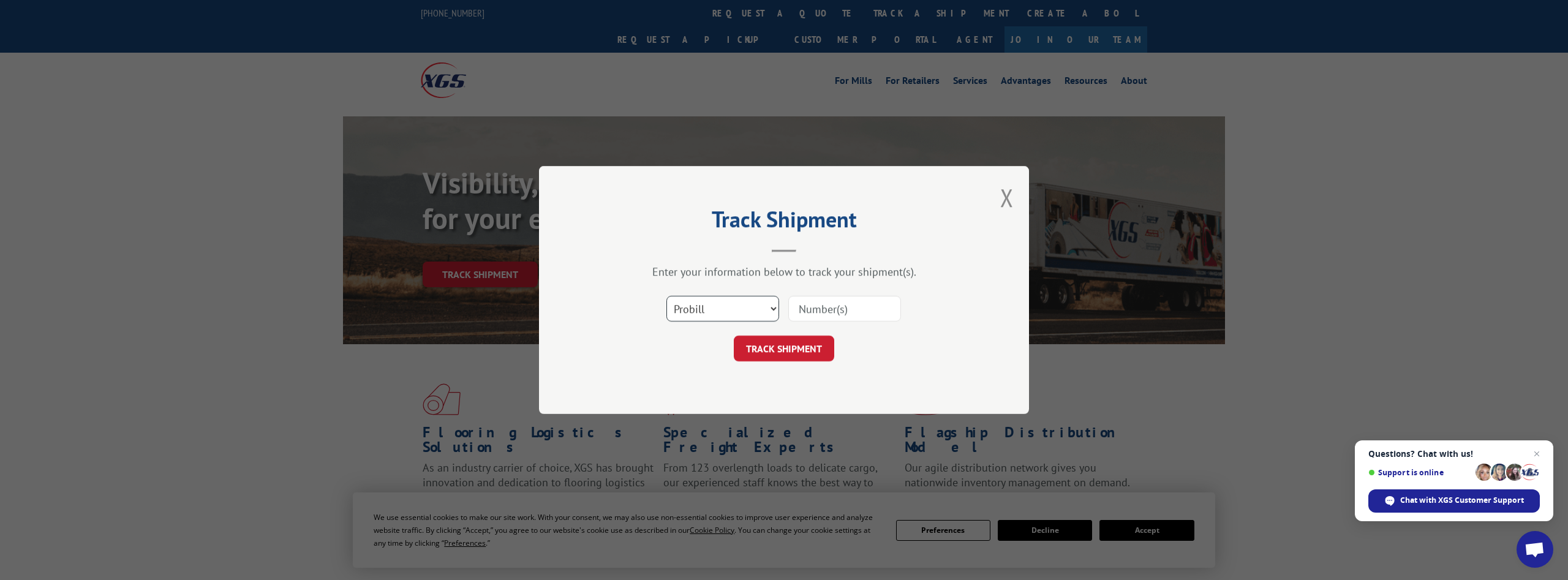
click at [667, 296] on select "Select category... Probill BOL PO" at bounding box center [723, 308] width 113 height 26
select select "bol"
click option "BOL" at bounding box center [0, 0] width 0 height 0
click at [833, 321] on input at bounding box center [845, 308] width 113 height 26
paste input "5529665"
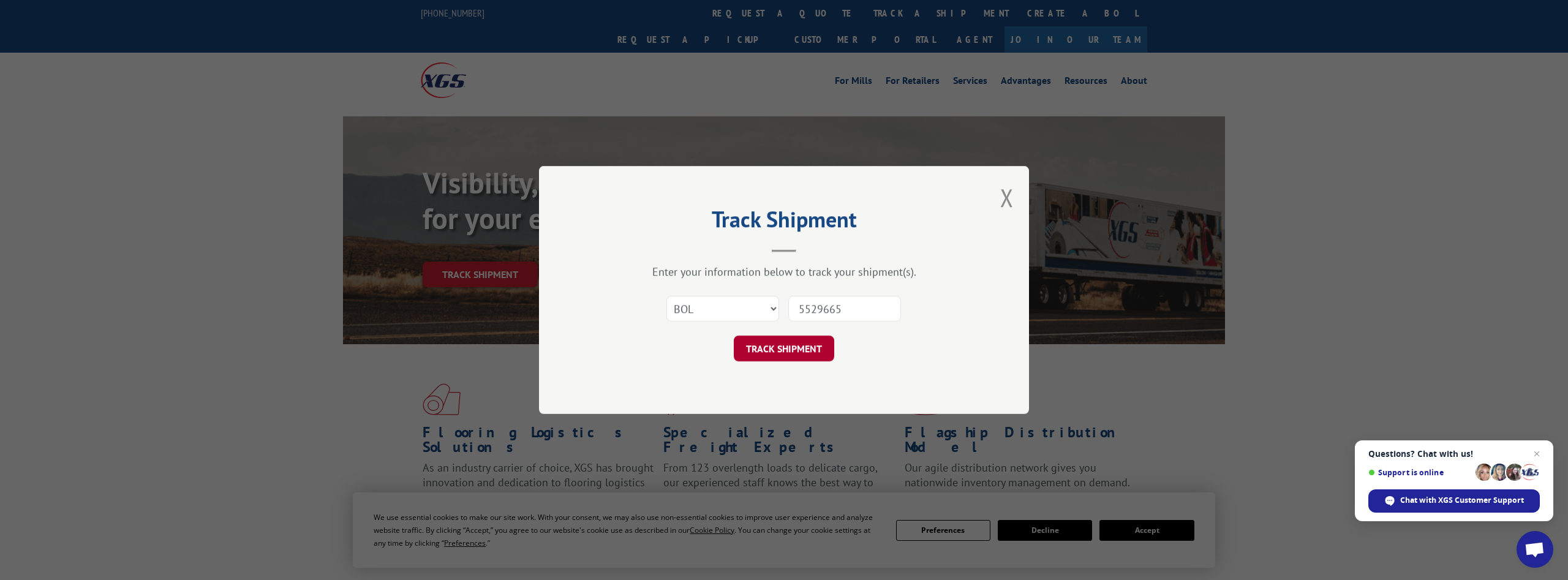
type input "5529665"
click at [791, 350] on button "TRACK SHIPMENT" at bounding box center [784, 348] width 100 height 26
